Goal: Check status: Check status

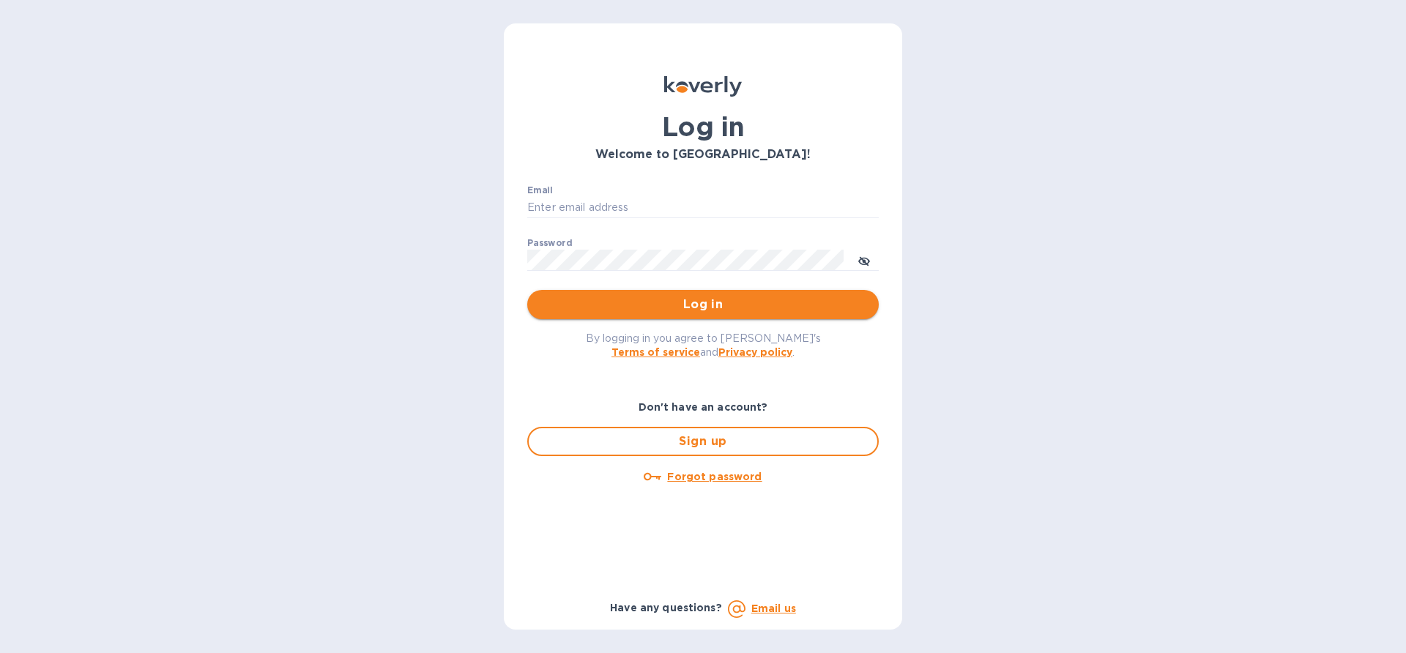
type input "edali.g@citymoonlight.com"
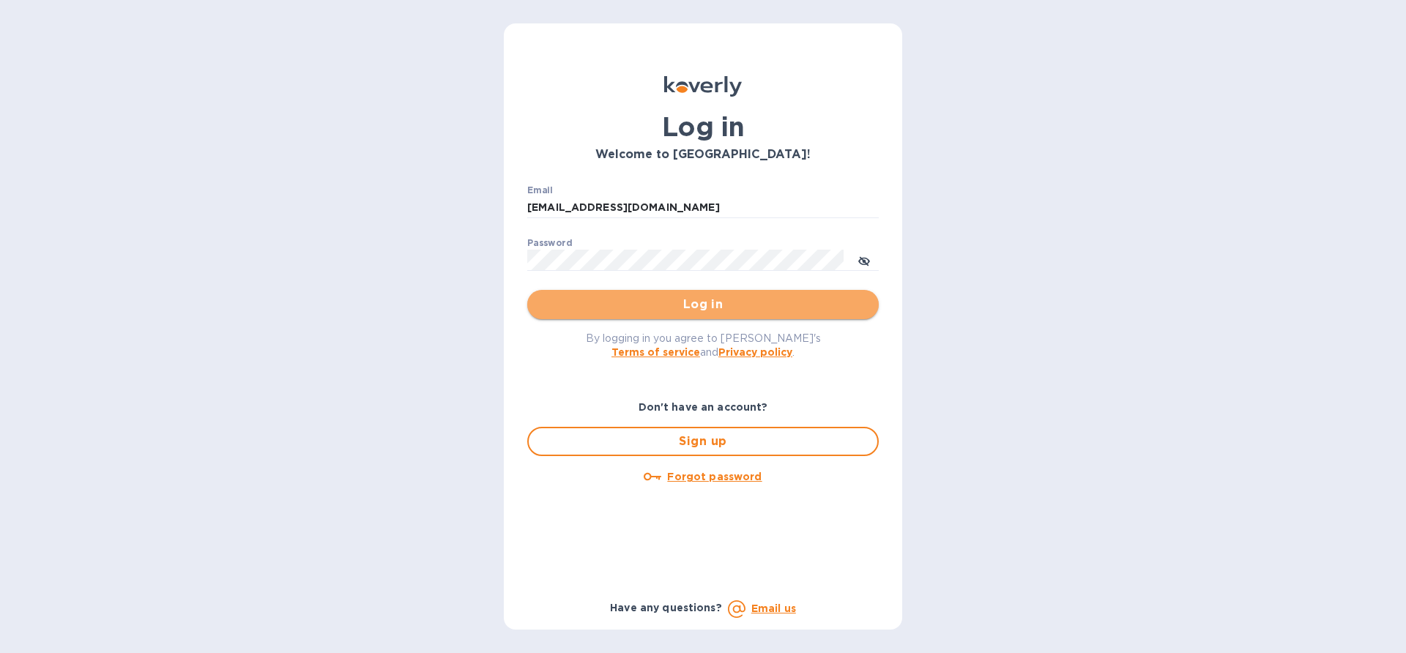
click at [701, 301] on span "Log in" at bounding box center [703, 305] width 328 height 18
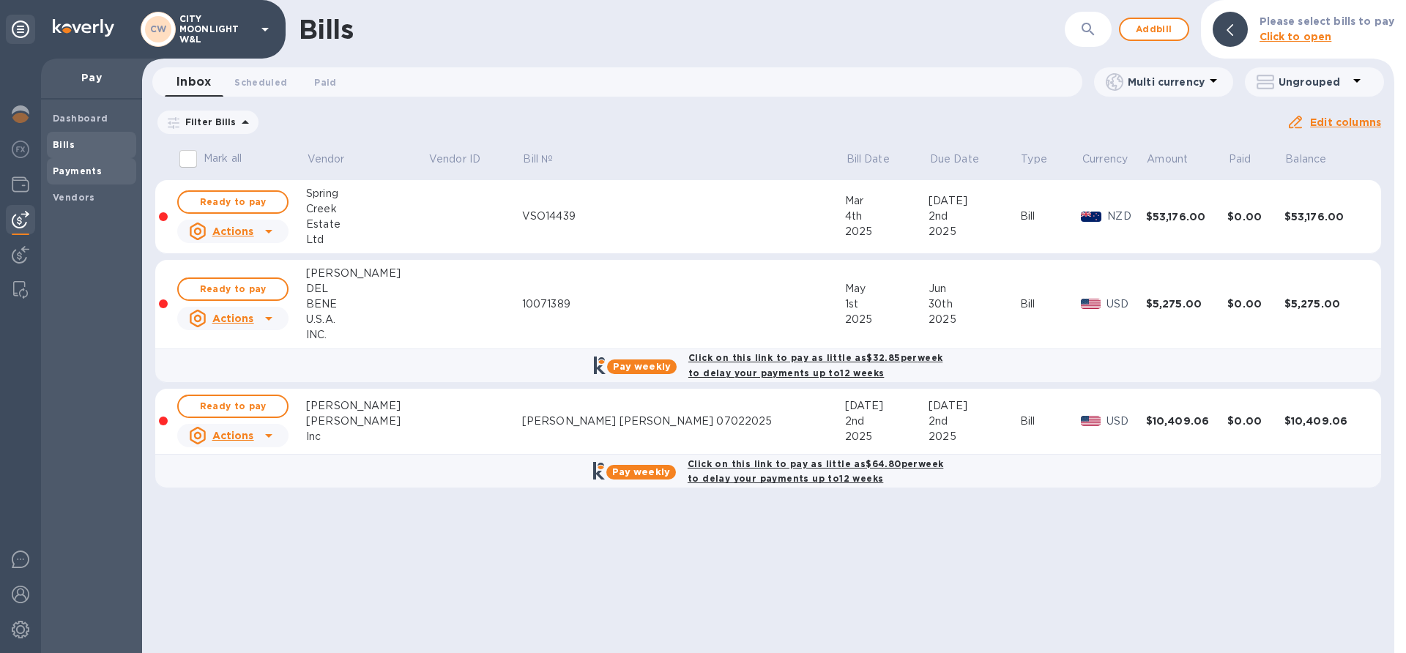
click at [89, 167] on b "Payments" at bounding box center [77, 170] width 49 height 11
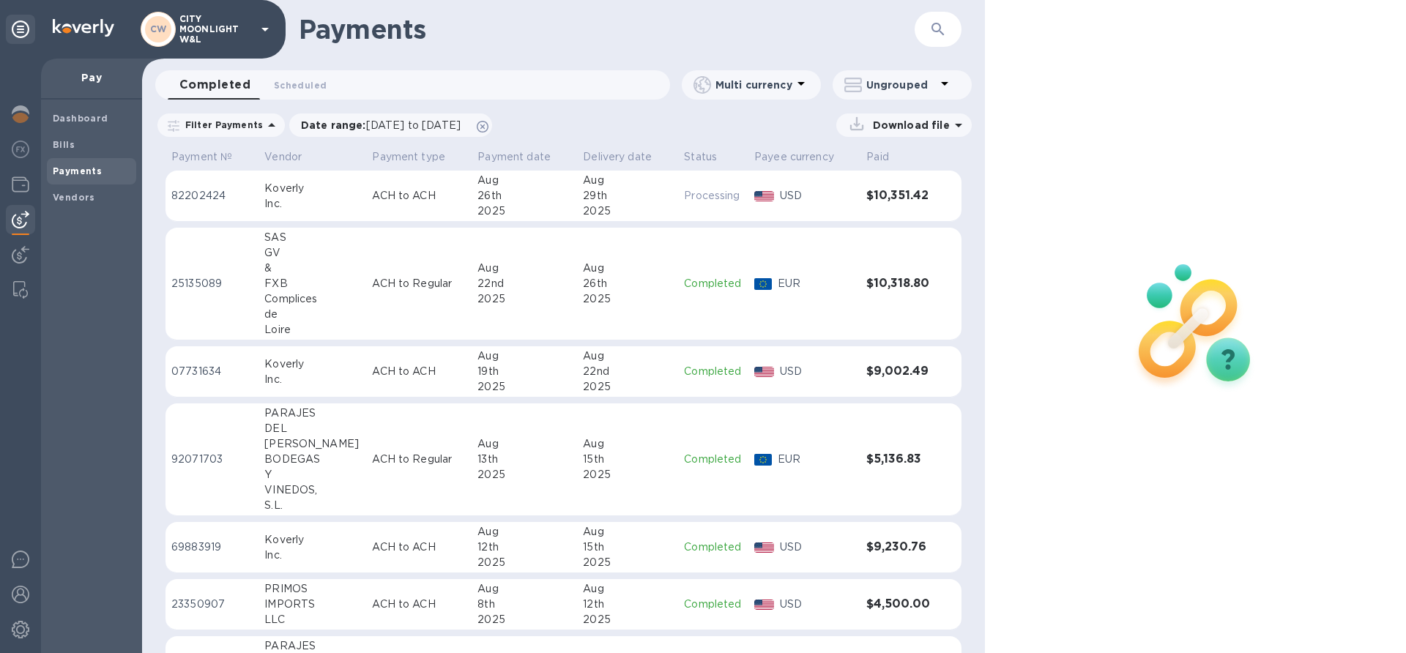
click at [324, 307] on div "de" at bounding box center [312, 314] width 96 height 15
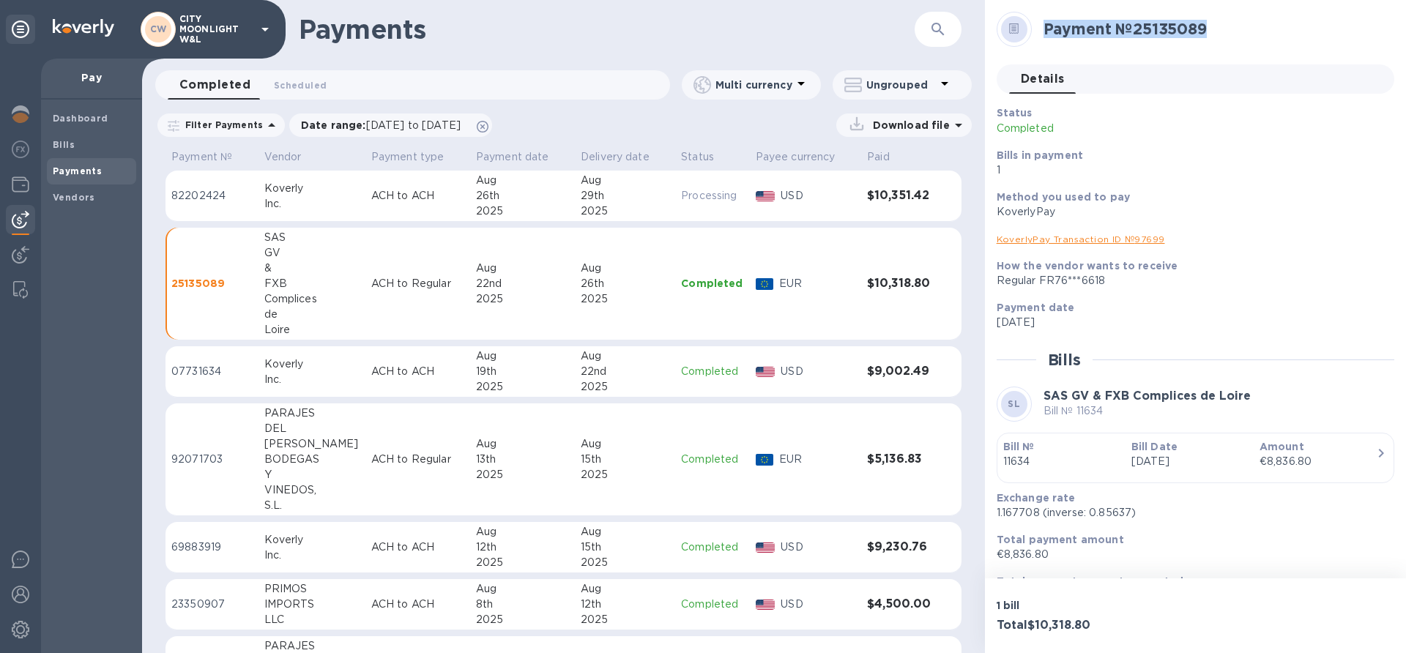
drag, startPoint x: 1045, startPoint y: 30, endPoint x: 1244, endPoint y: 33, distance: 199.1
click at [1244, 33] on h2 "Payment № 25135089" at bounding box center [1212, 29] width 339 height 18
copy h2 "Payment № 25135089"
